Goal: Transaction & Acquisition: Purchase product/service

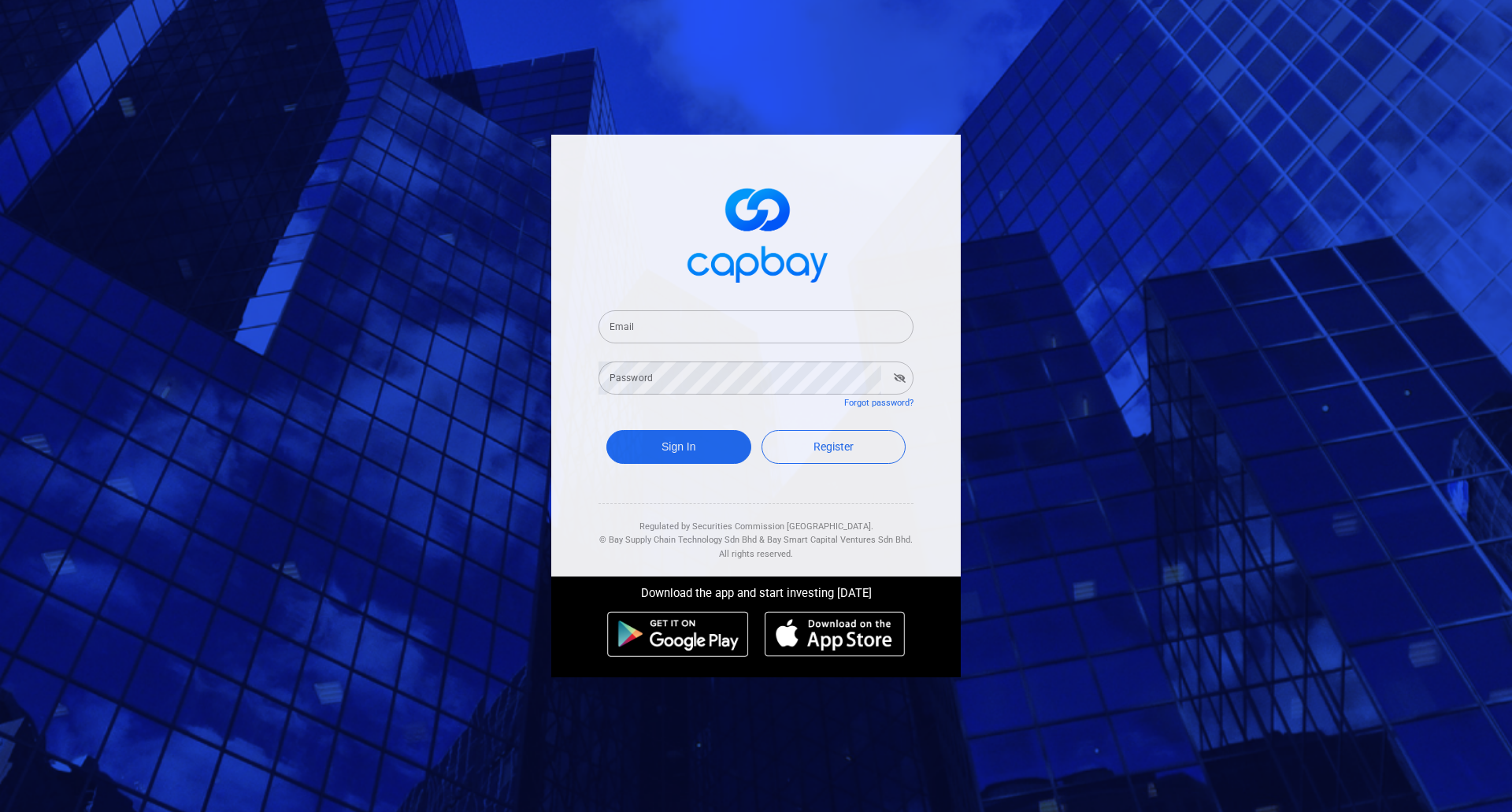
click at [735, 326] on input "Email" at bounding box center [755, 327] width 315 height 33
paste input "[EMAIL_ADDRESS][DOMAIN_NAME]"
type input "[EMAIL_ADDRESS][DOMAIN_NAME]"
click at [629, 380] on div "Password Password" at bounding box center [755, 377] width 315 height 36
click at [672, 439] on button "Sign In" at bounding box center [678, 446] width 145 height 34
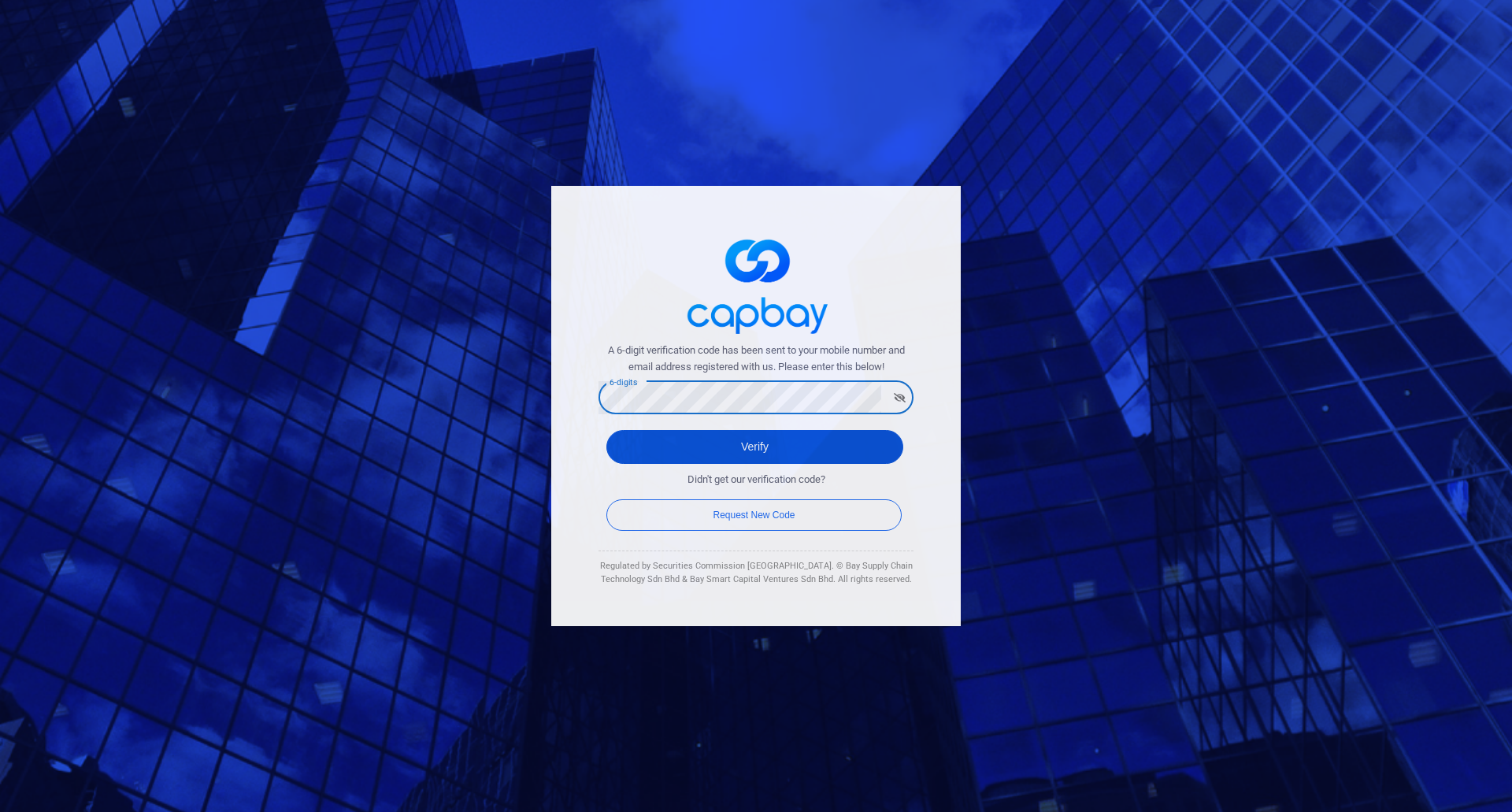
click at [695, 442] on button "Verify" at bounding box center [755, 446] width 297 height 34
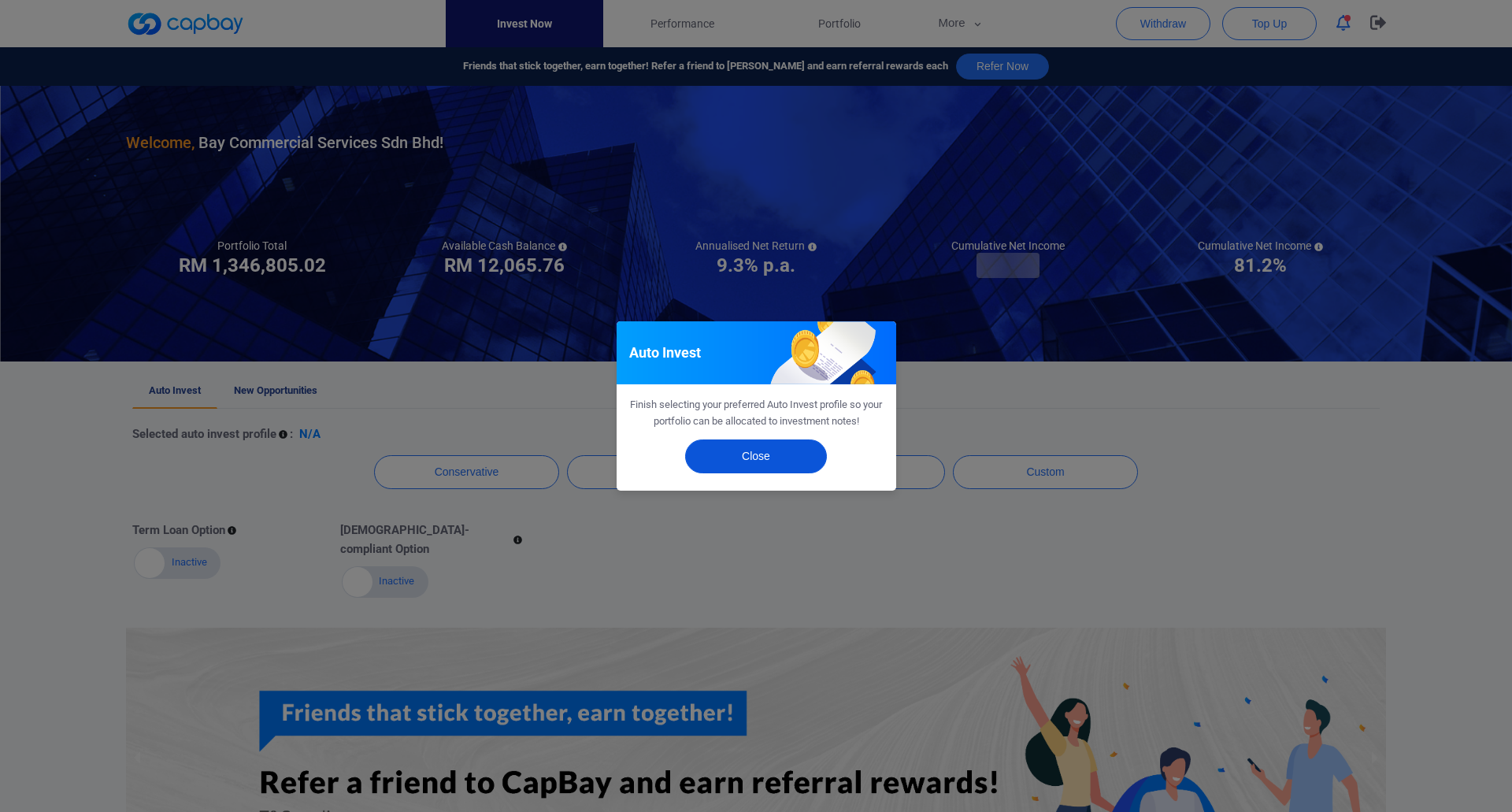
click at [743, 459] on button "Close" at bounding box center [755, 456] width 141 height 34
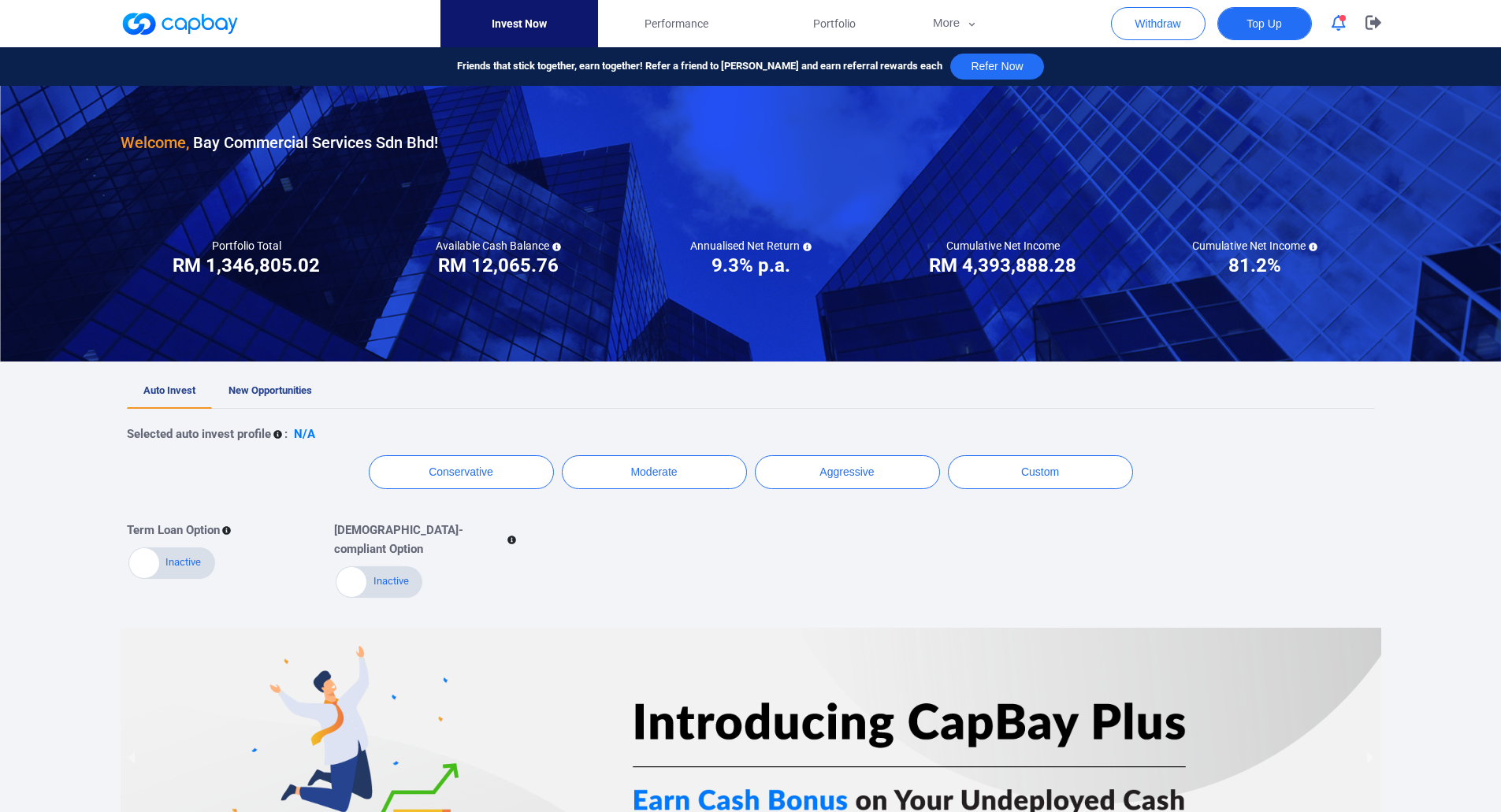
click at [1253, 25] on span "Top Up" at bounding box center [1264, 23] width 35 height 16
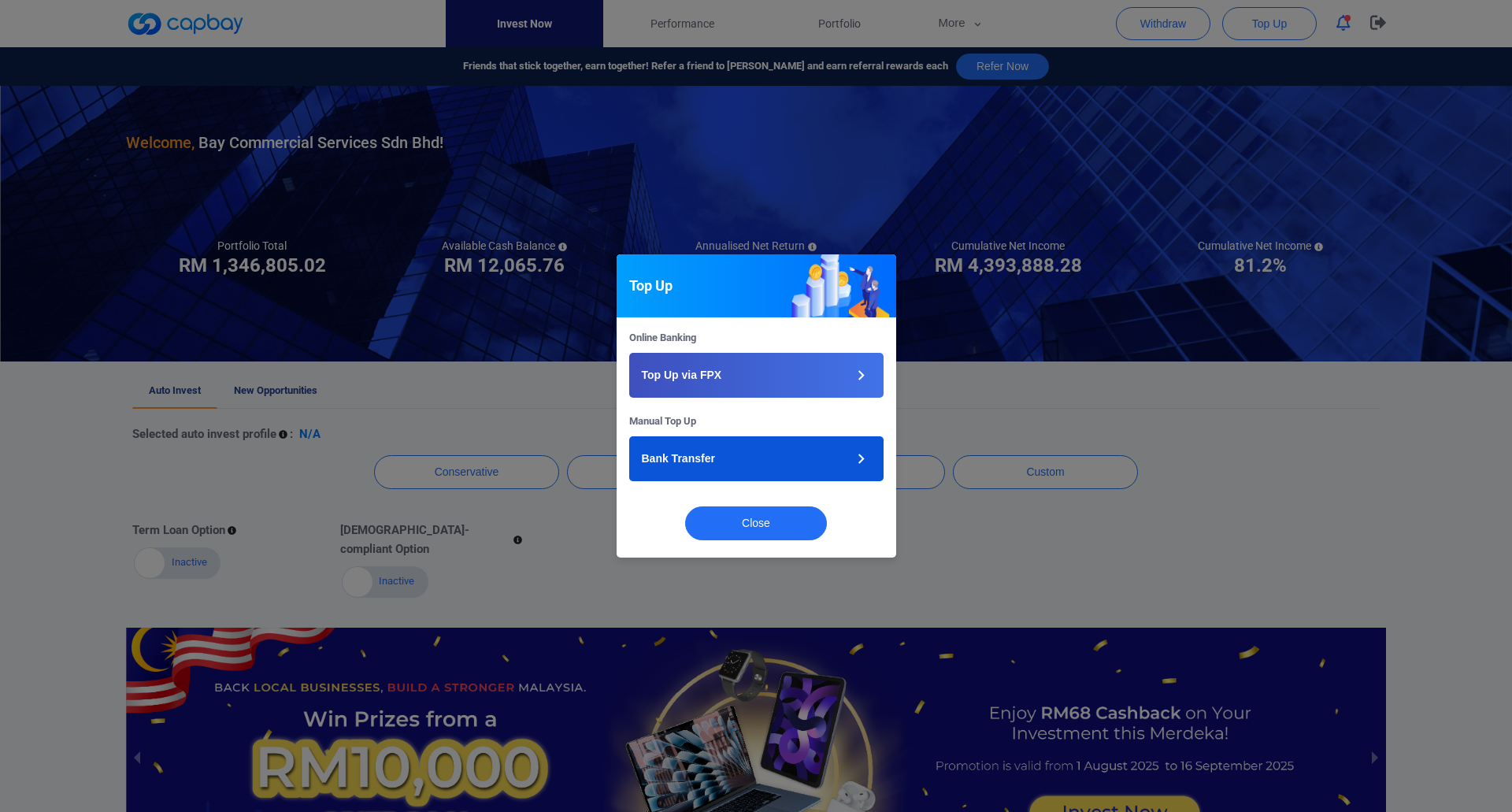
click at [740, 459] on button "Bank Transfer" at bounding box center [756, 458] width 254 height 45
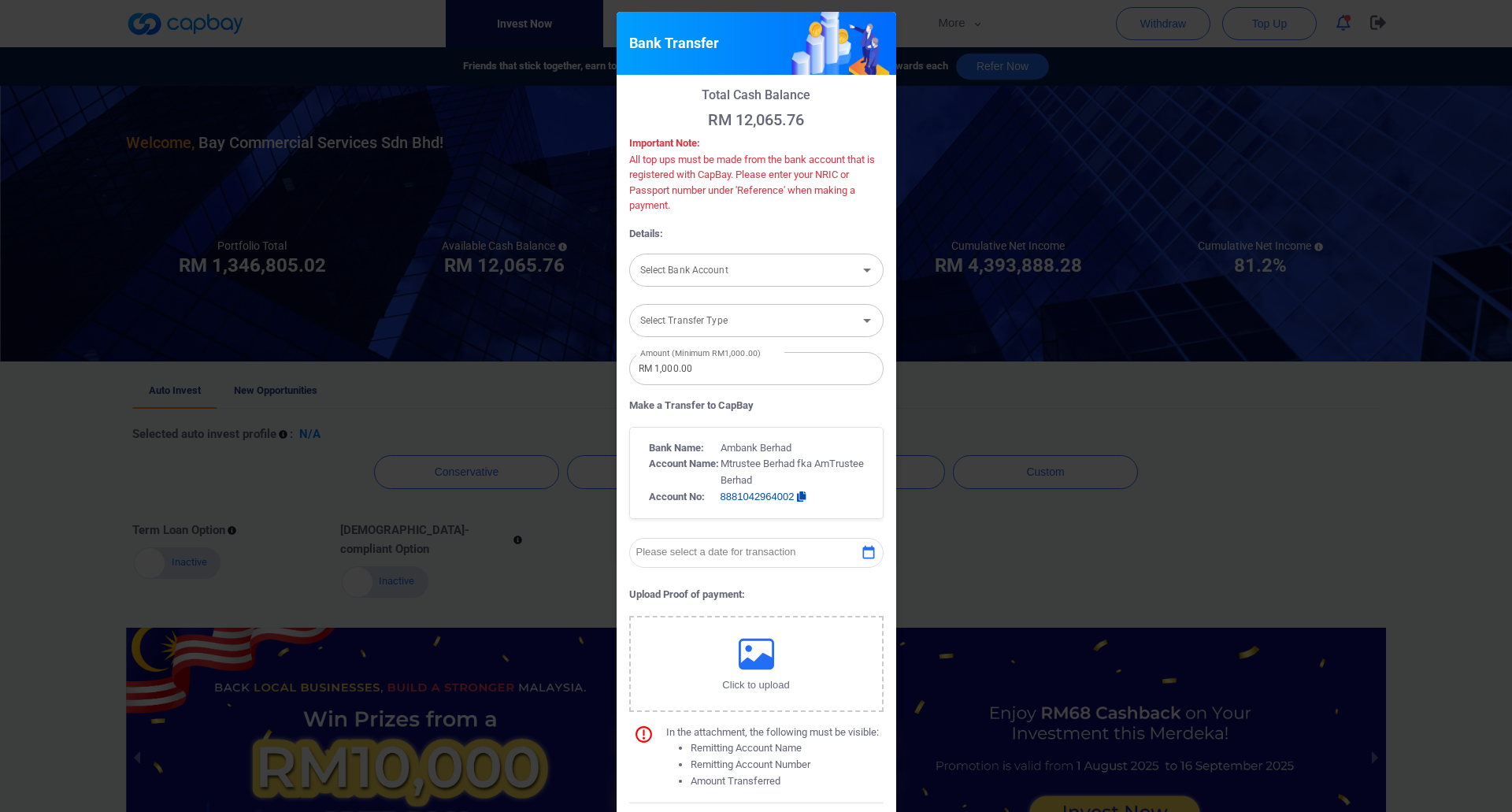
click at [747, 268] on input "Select Bank Account" at bounding box center [743, 270] width 219 height 29
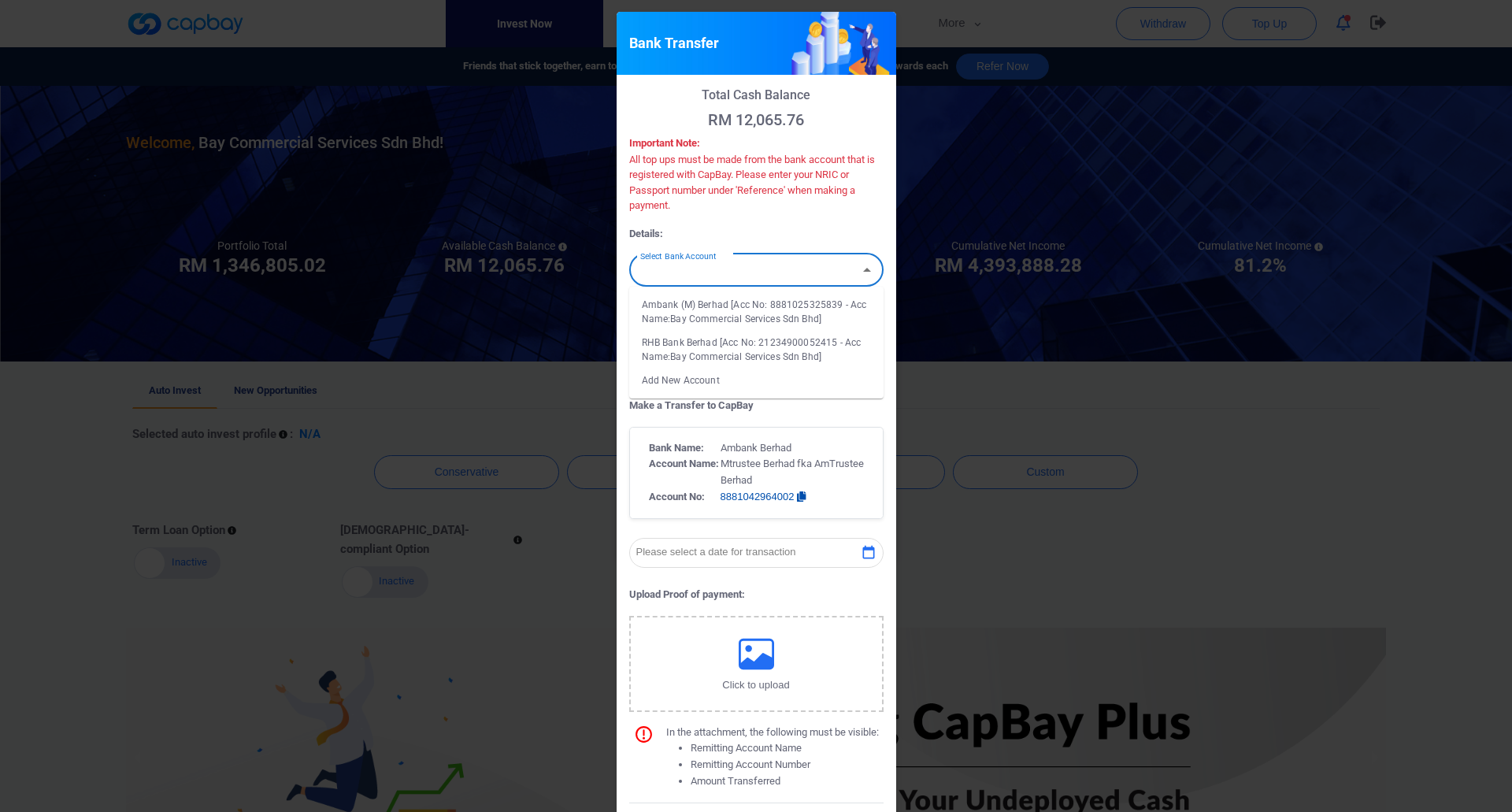
click at [828, 306] on li "Ambank (M) Berhad [Acc No: 8881025325839 - Acc Name:Bay Commercial Services Sdn…" at bounding box center [756, 311] width 254 height 37
type input "Ambank (M) Berhad [Acc No: 8881025325839 - Acc Name:Bay Commercial Services Sdn…"
click at [727, 327] on input "Select Transfer Type" at bounding box center [743, 320] width 219 height 29
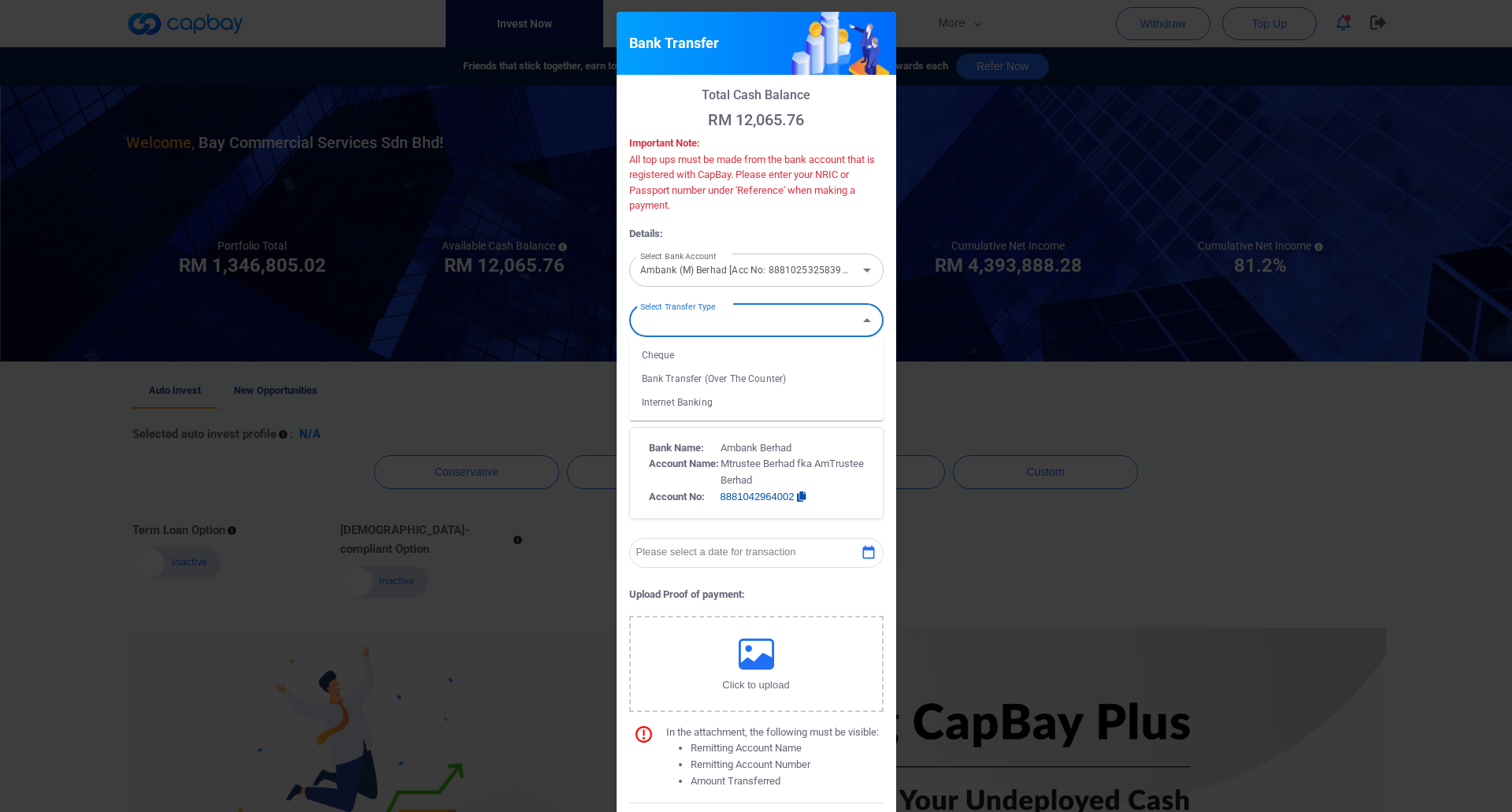
click at [714, 401] on li "Internet Banking" at bounding box center [756, 402] width 254 height 24
type input "Internet Banking"
click at [714, 373] on input "RM 1,000.00" at bounding box center [756, 369] width 254 height 33
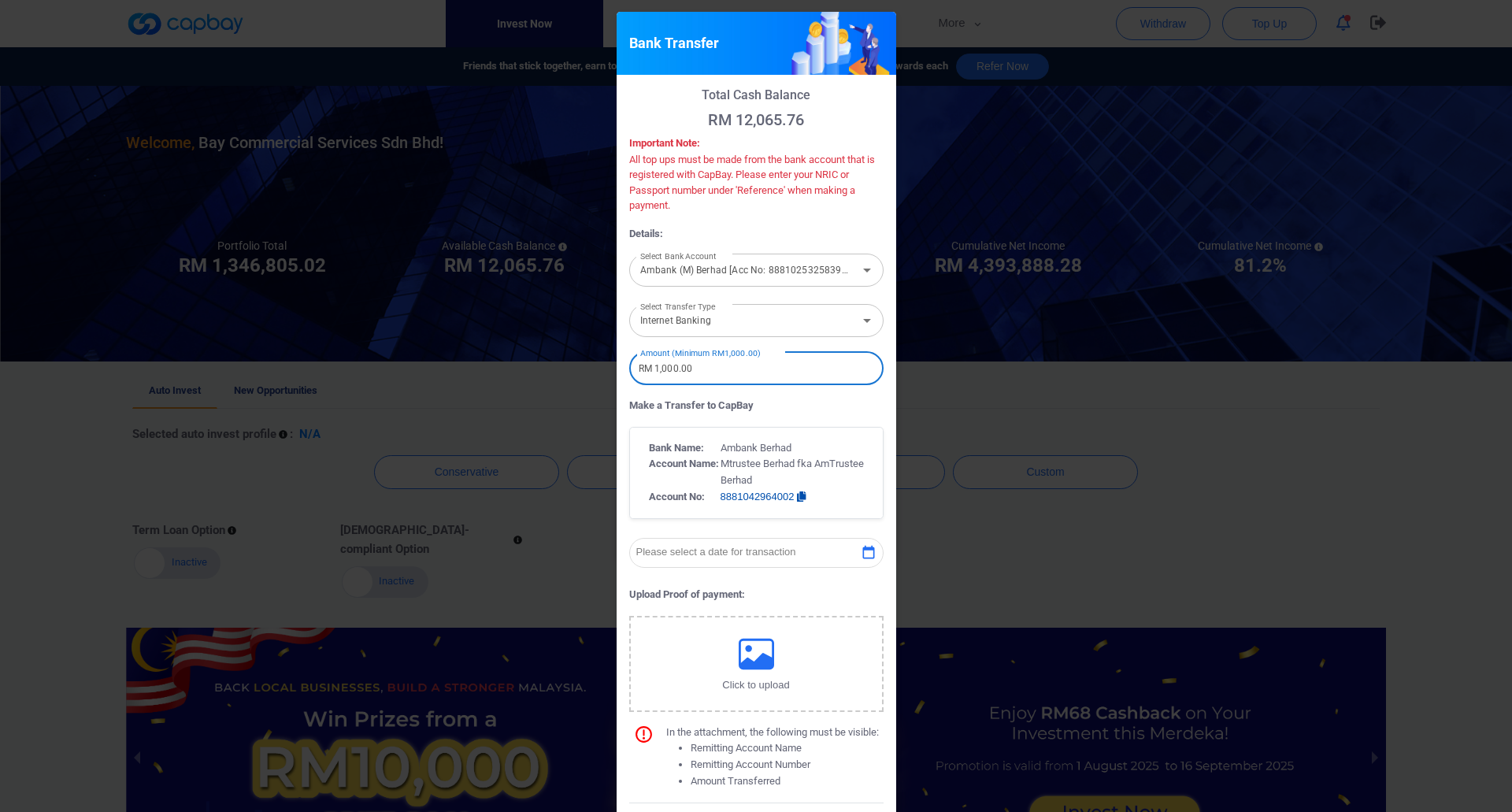
click at [655, 370] on input "RM 1,000.00" at bounding box center [756, 369] width 254 height 33
click at [753, 367] on input "RM 5,500,000.00" at bounding box center [756, 369] width 254 height 33
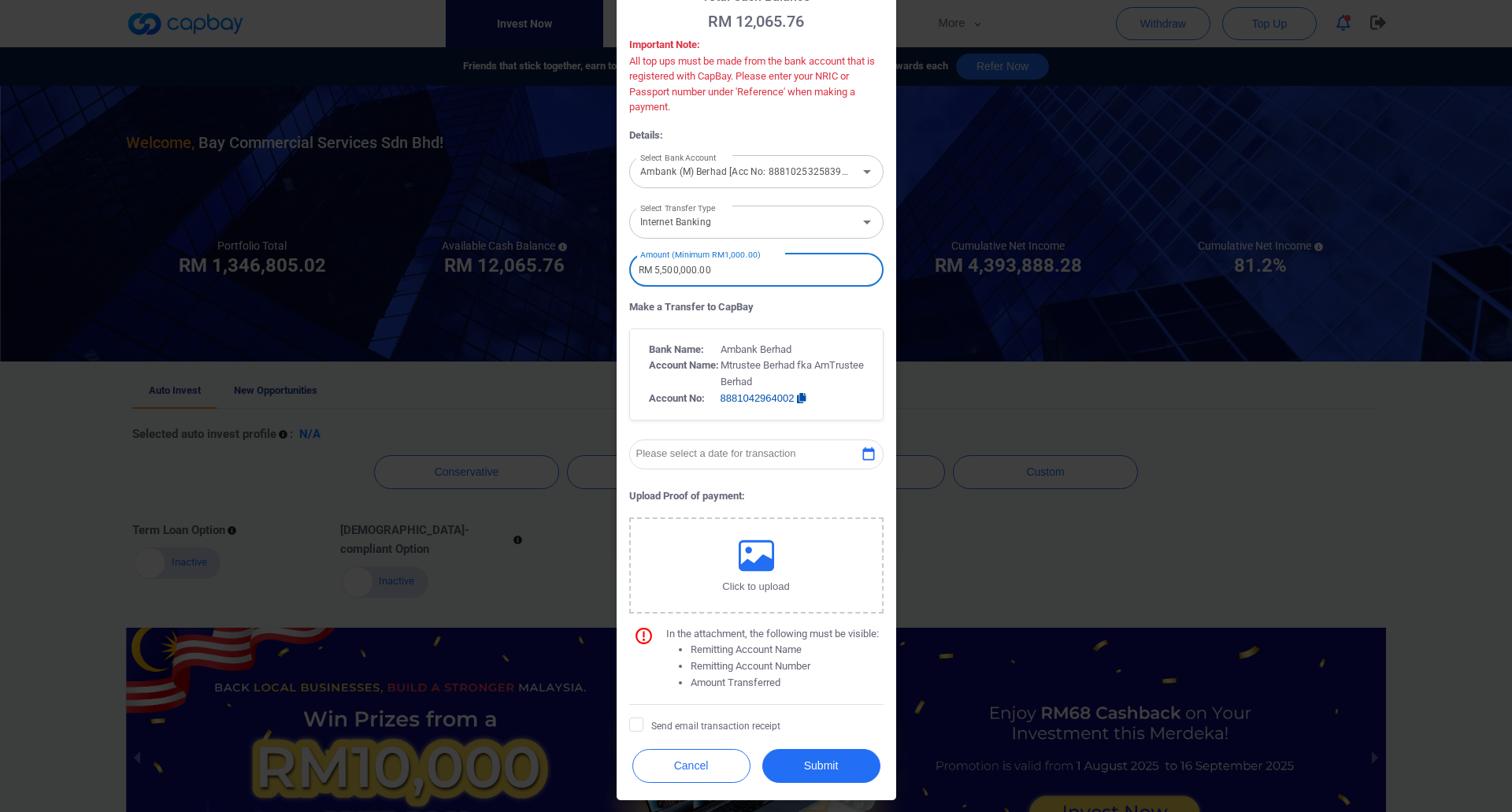
type input "RM 5,500,000.00"
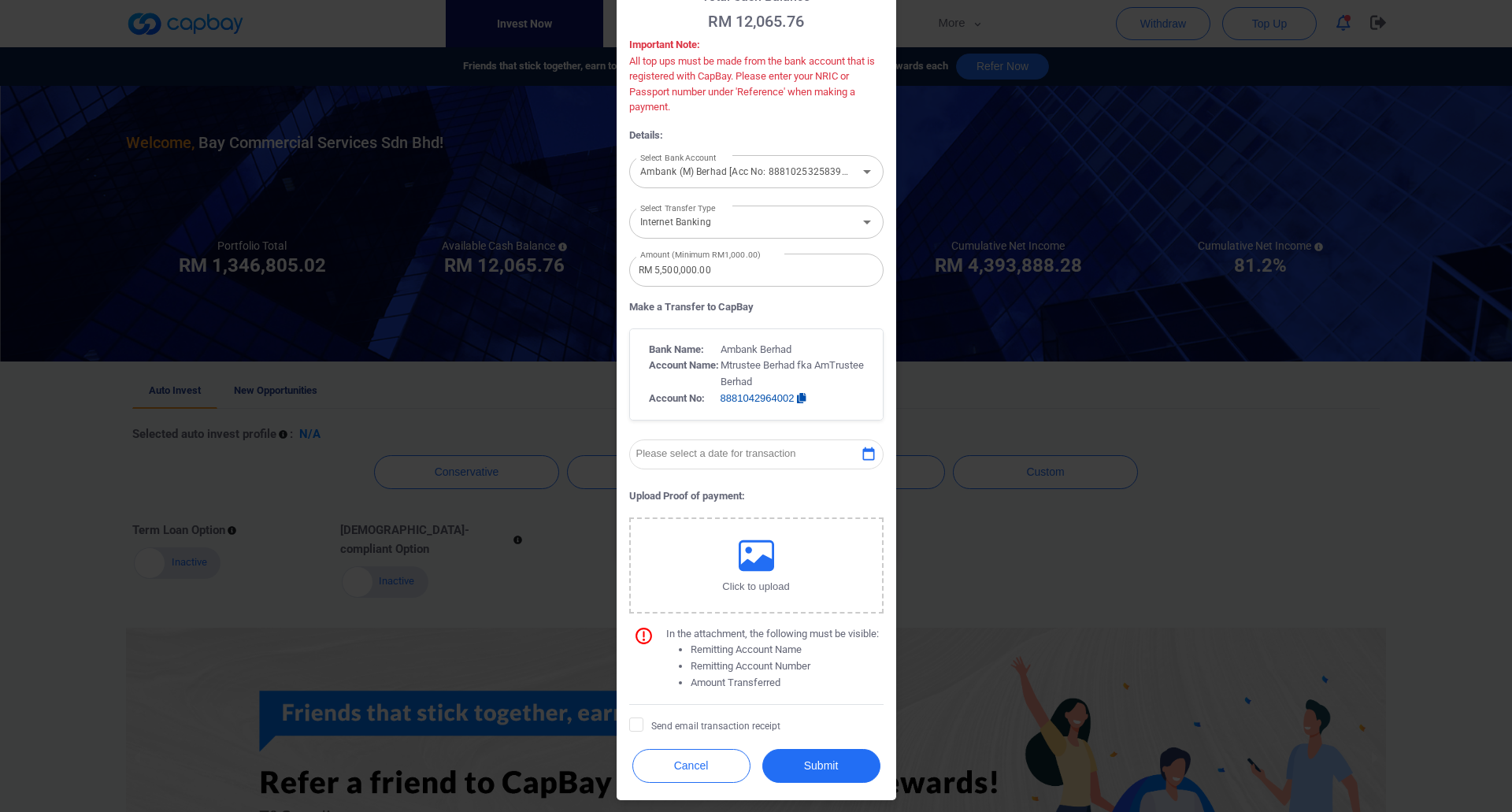
click at [752, 558] on icon "button" at bounding box center [756, 556] width 36 height 36
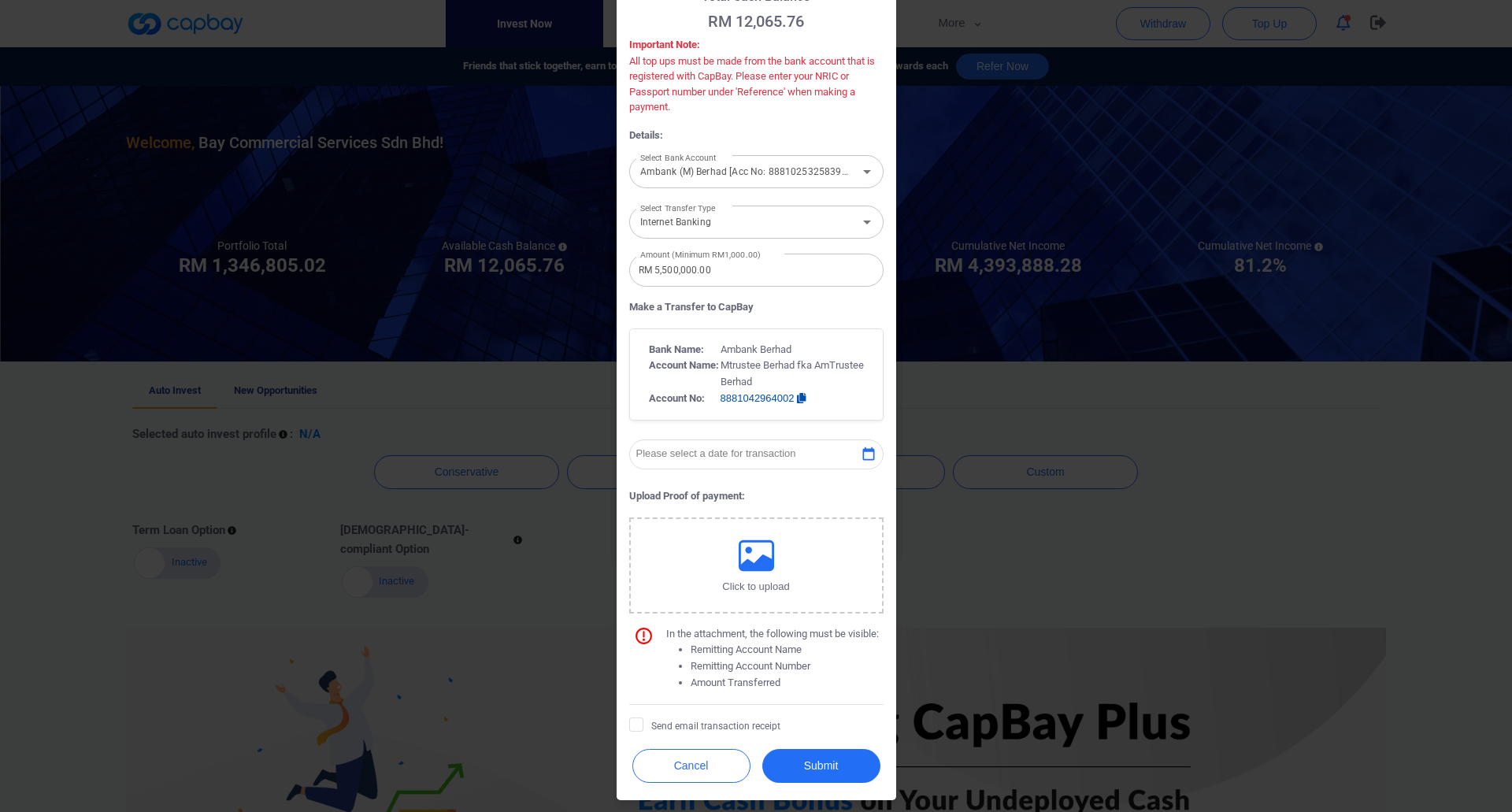
scroll to position [55, 0]
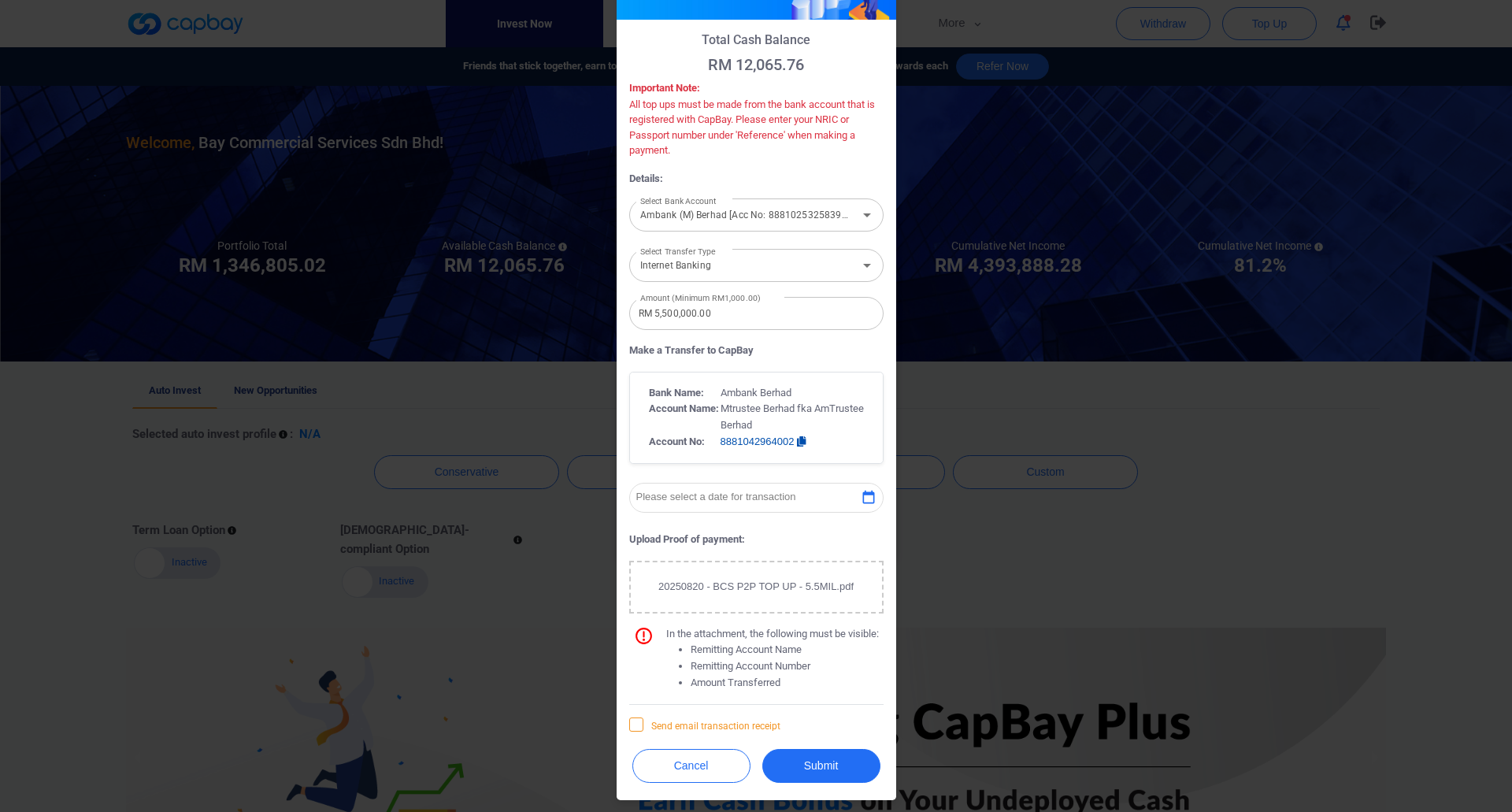
click at [632, 725] on icon at bounding box center [637, 724] width 13 height 13
click at [0, 0] on input "Send email transaction receipt" at bounding box center [0, 0] width 0 height 0
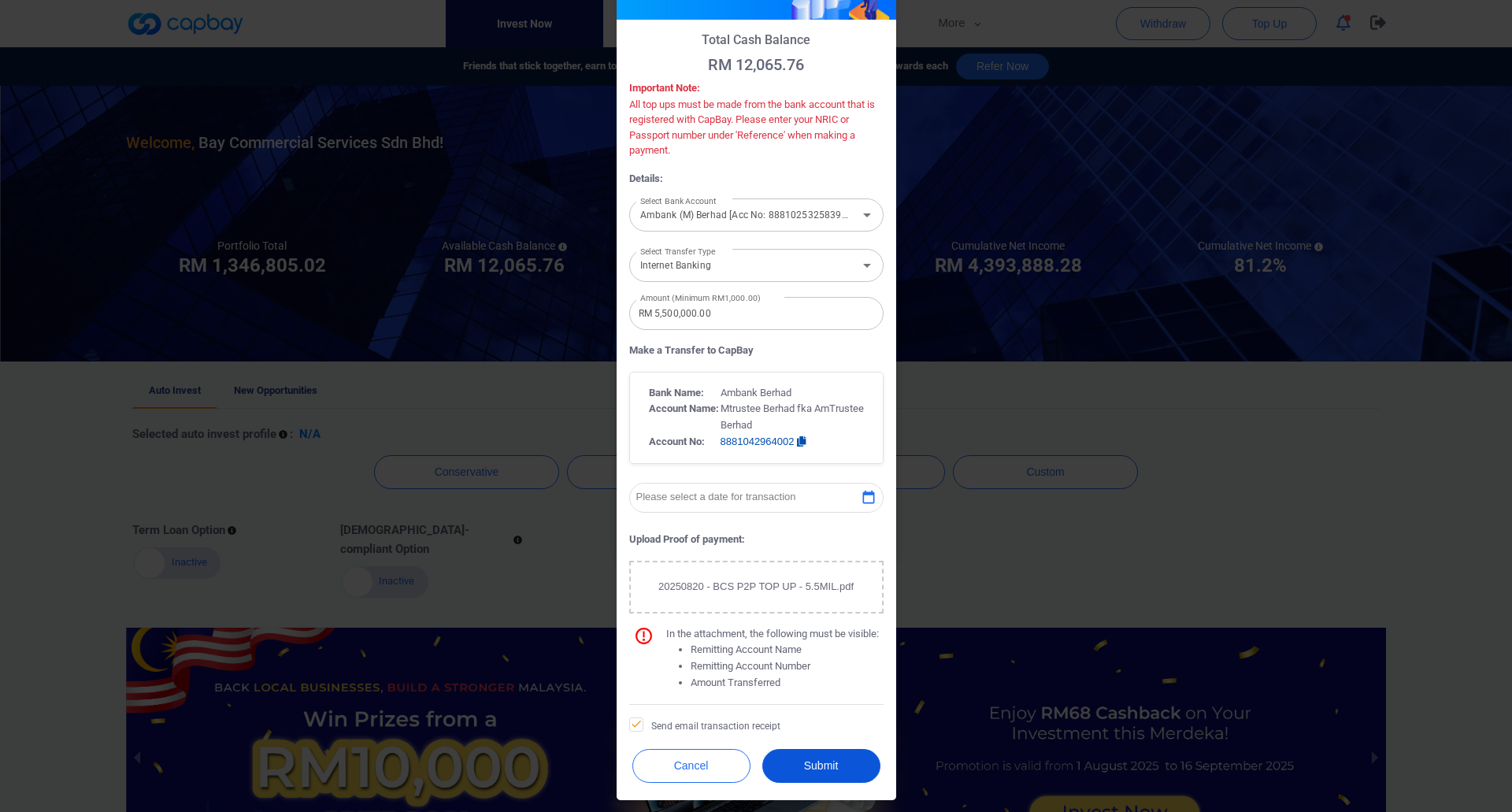
click at [815, 770] on button "Submit" at bounding box center [822, 765] width 119 height 34
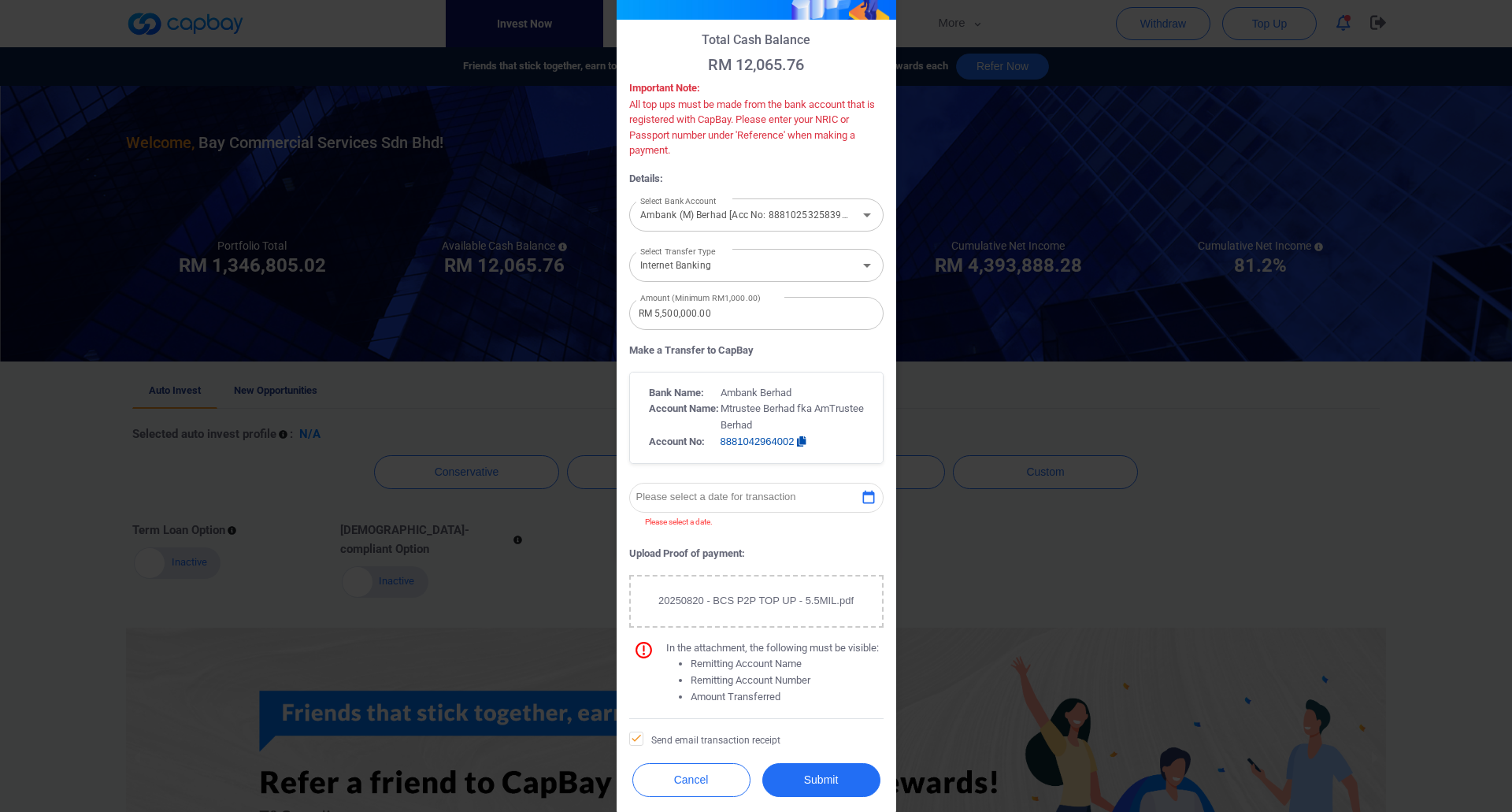
click at [865, 495] on icon "button" at bounding box center [868, 497] width 16 height 16
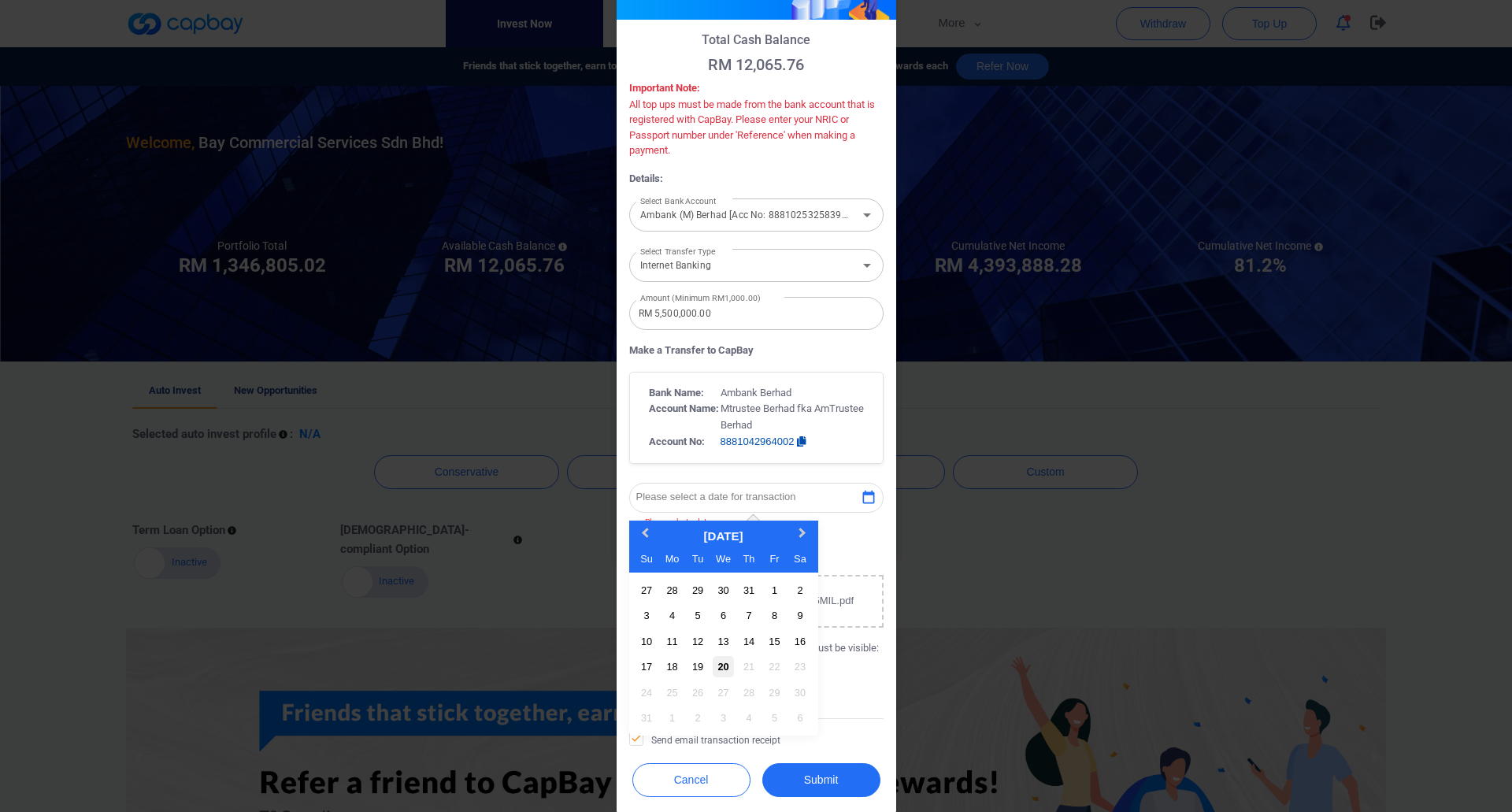
click at [713, 667] on div "20" at bounding box center [722, 666] width 21 height 21
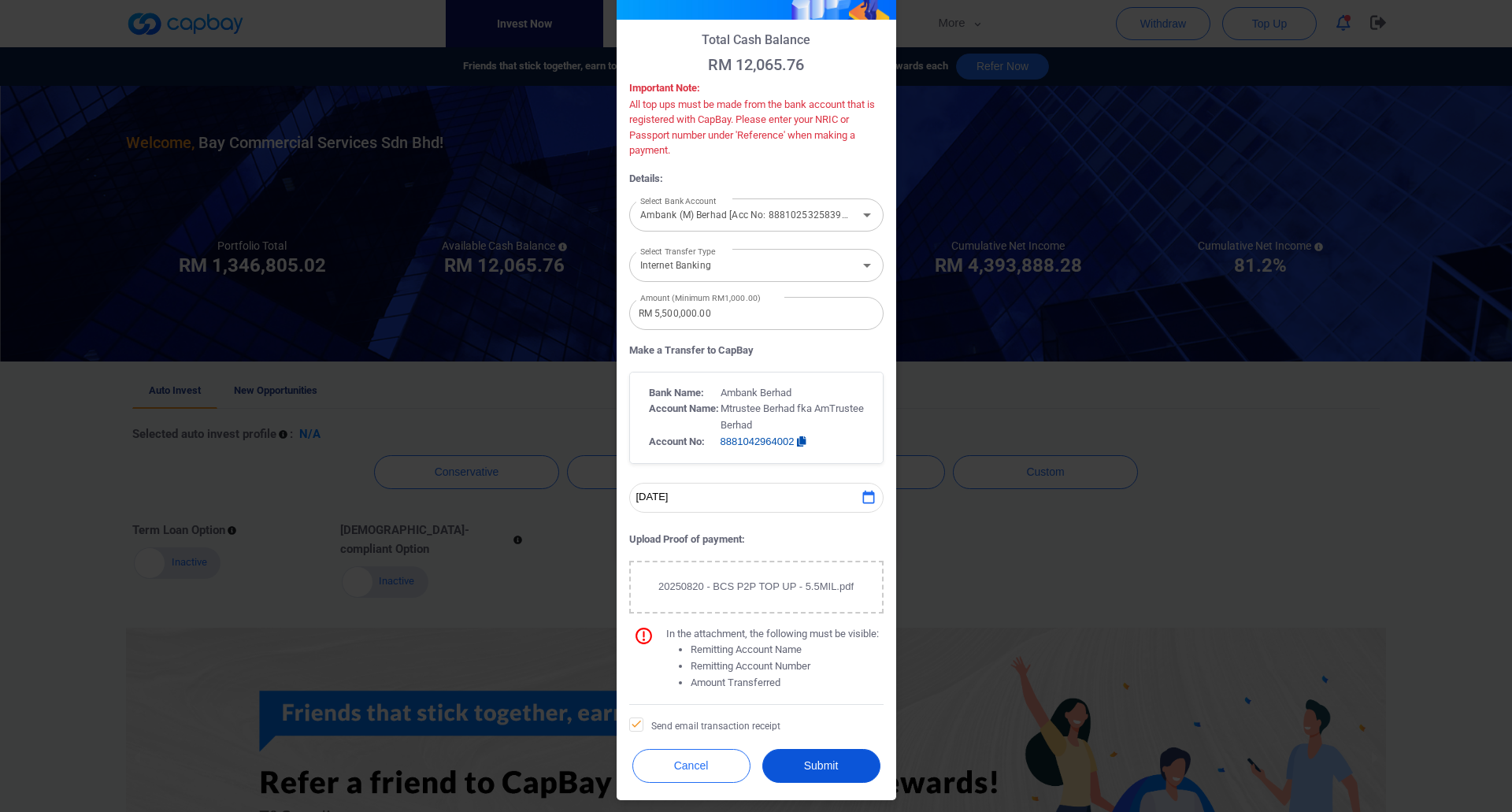
click at [799, 765] on button "Submit" at bounding box center [822, 765] width 119 height 34
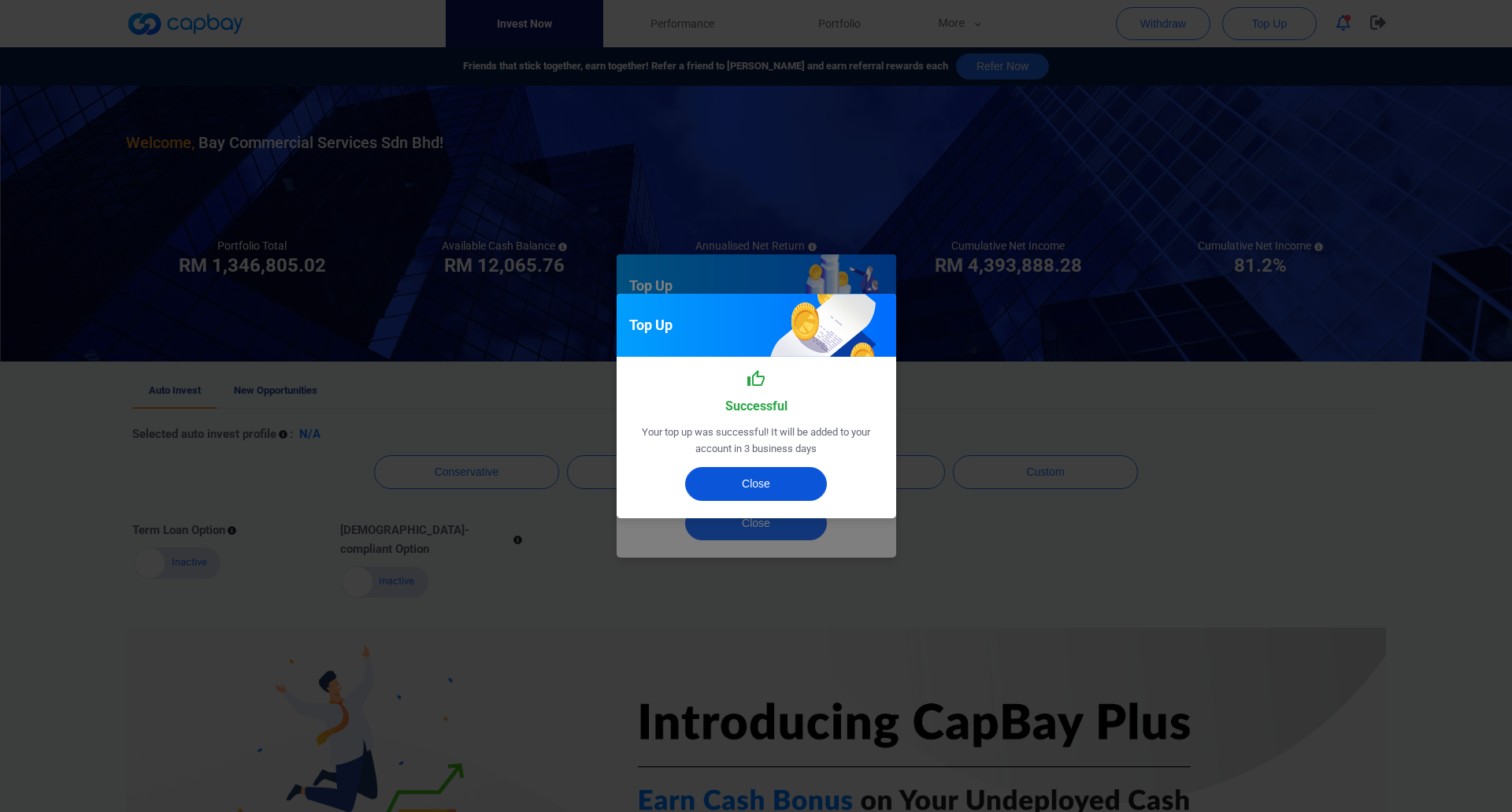
click at [766, 484] on button "Close" at bounding box center [755, 484] width 141 height 34
